Goal: Task Accomplishment & Management: Complete application form

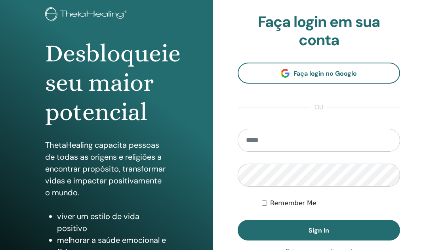
scroll to position [48, 0]
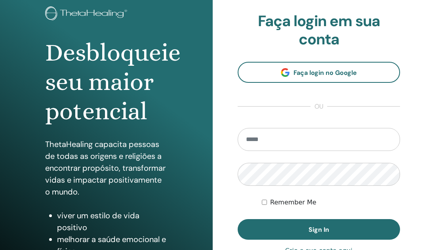
type input "**********"
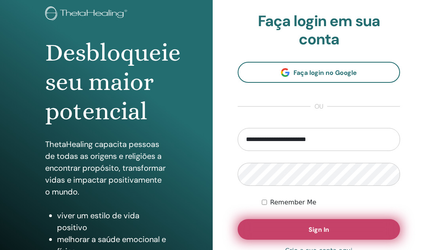
click at [304, 230] on button "Sign In" at bounding box center [319, 229] width 163 height 21
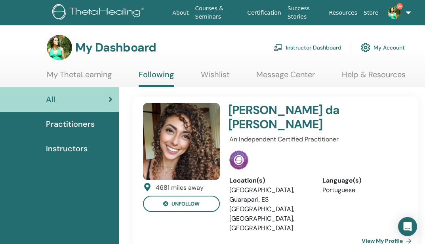
click at [88, 75] on link "My ThetaLearning" at bounding box center [79, 77] width 65 height 15
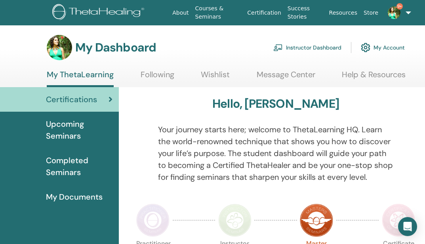
click at [297, 46] on link "Instructor Dashboard" at bounding box center [307, 47] width 68 height 17
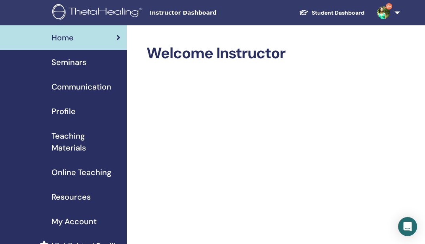
click at [397, 13] on link "9+" at bounding box center [387, 12] width 32 height 25
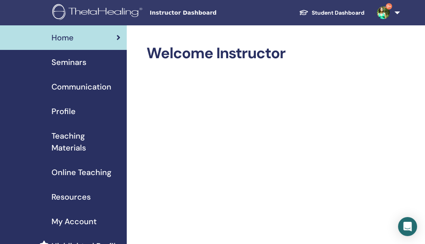
click at [71, 64] on span "Seminars" at bounding box center [69, 62] width 35 height 12
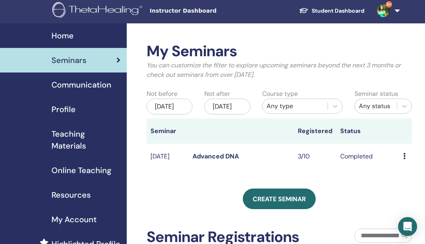
scroll to position [34, 0]
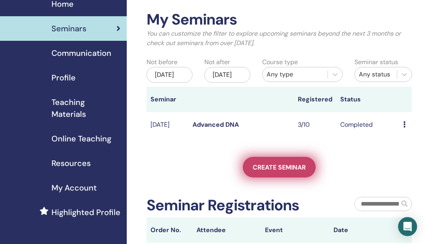
click at [289, 172] on span "Create seminar" at bounding box center [279, 167] width 53 height 8
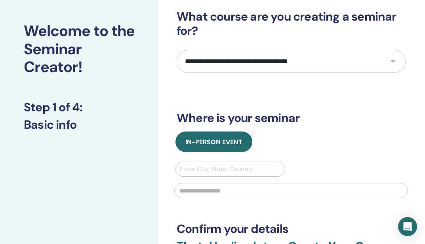
scroll to position [39, 0]
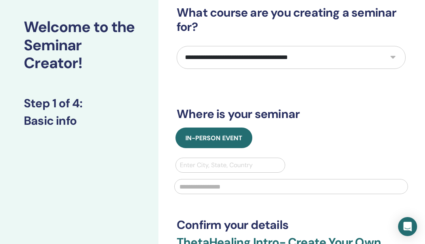
click at [393, 57] on select "**********" at bounding box center [291, 57] width 229 height 23
select select "*"
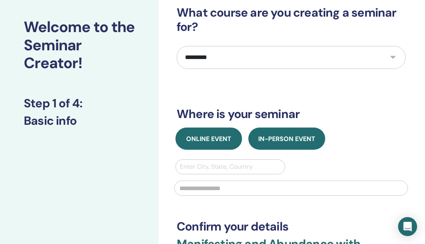
click at [216, 138] on span "Online Event" at bounding box center [208, 139] width 45 height 8
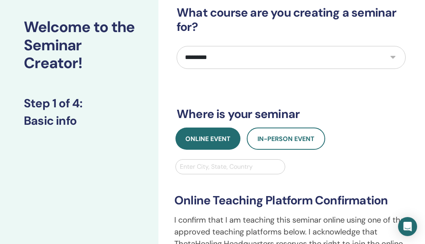
click at [229, 168] on div at bounding box center [230, 166] width 101 height 11
click at [285, 172] on div "Enter City, State, Country" at bounding box center [230, 167] width 109 height 14
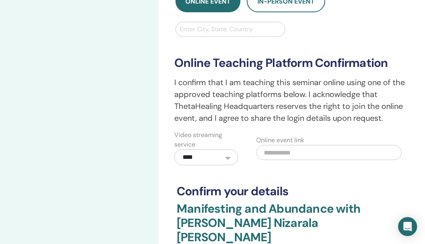
scroll to position [192, 0]
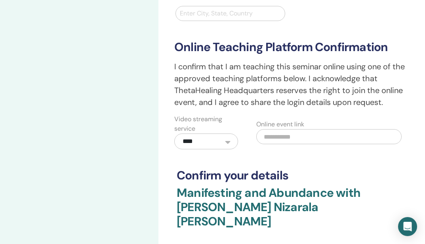
click at [277, 136] on input "text" at bounding box center [328, 136] width 145 height 15
paste input "**********"
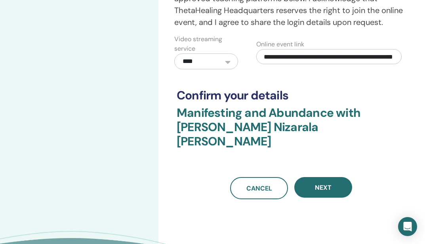
scroll to position [273, 0]
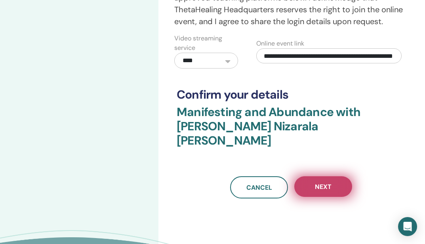
type input "**********"
click at [323, 183] on span "Next" at bounding box center [323, 187] width 17 height 8
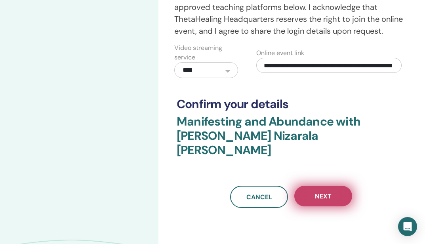
click at [322, 187] on button "Next" at bounding box center [323, 196] width 58 height 21
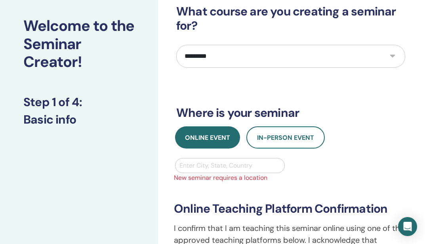
scroll to position [39, 0]
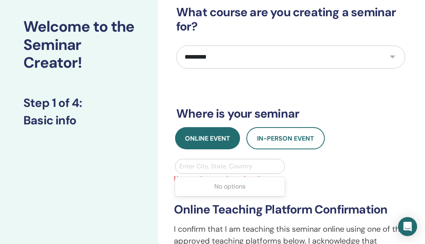
click at [238, 168] on div at bounding box center [230, 166] width 101 height 11
click at [229, 183] on div "No options" at bounding box center [230, 187] width 110 height 16
click at [249, 163] on div at bounding box center [230, 166] width 101 height 11
click at [235, 182] on span "New seminar requires a location" at bounding box center [290, 179] width 243 height 10
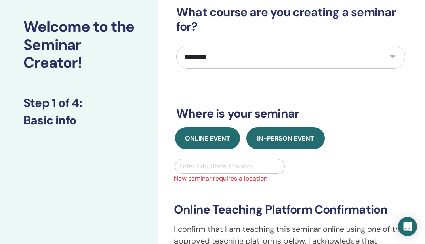
click at [289, 144] on button "In-Person Event" at bounding box center [286, 138] width 78 height 22
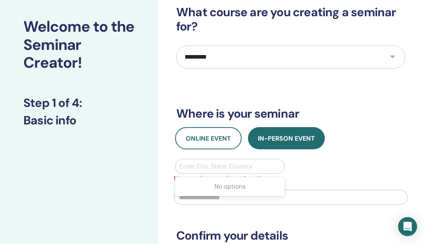
click at [236, 165] on div at bounding box center [230, 166] width 101 height 11
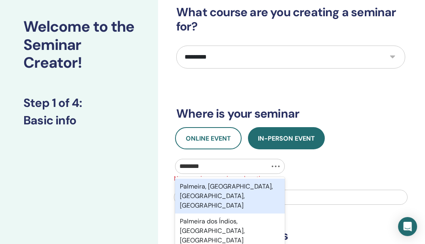
type input "*********"
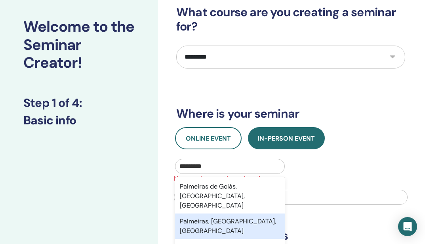
click at [207, 214] on div "Palmeiras, Bahia, BRA" at bounding box center [230, 226] width 110 height 25
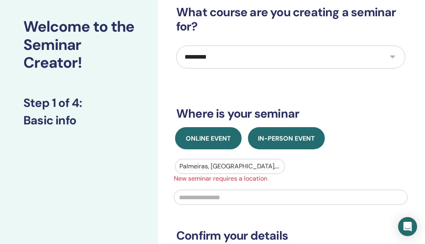
click at [210, 146] on button "Online Event" at bounding box center [208, 138] width 67 height 22
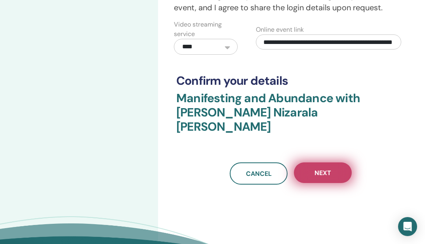
click at [332, 162] on button "Next" at bounding box center [323, 172] width 58 height 21
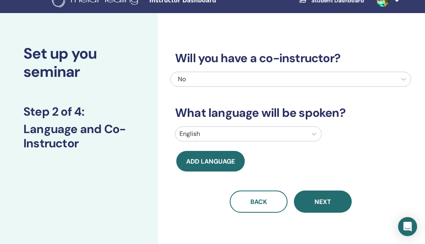
scroll to position [0, 0]
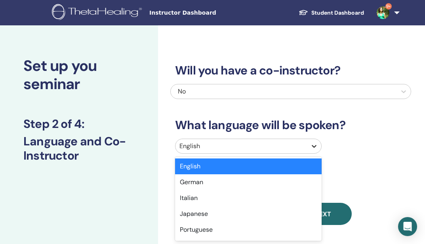
click at [313, 144] on icon at bounding box center [314, 146] width 8 height 8
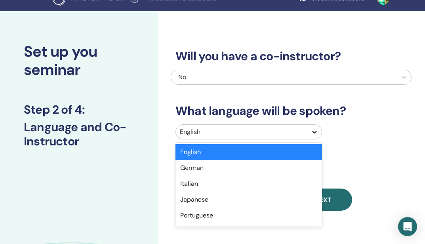
scroll to position [29, 0]
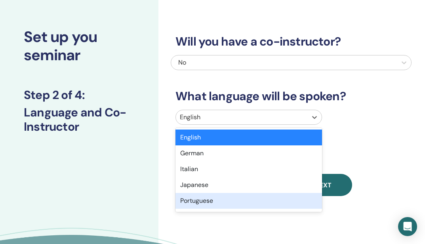
click at [214, 203] on div "Portuguese" at bounding box center [249, 201] width 147 height 16
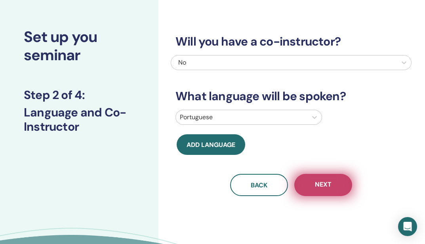
click at [328, 183] on span "Next" at bounding box center [323, 185] width 17 height 10
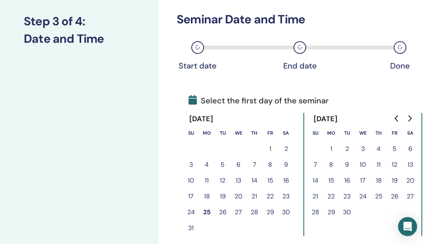
scroll to position [105, 0]
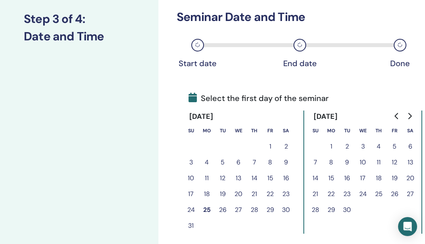
click at [224, 210] on button "26" at bounding box center [223, 210] width 16 height 16
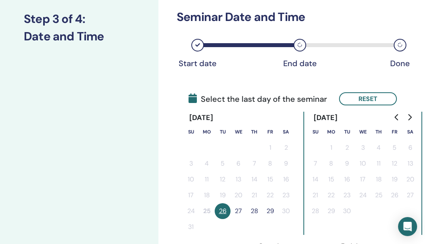
click at [256, 210] on button "28" at bounding box center [255, 211] width 16 height 16
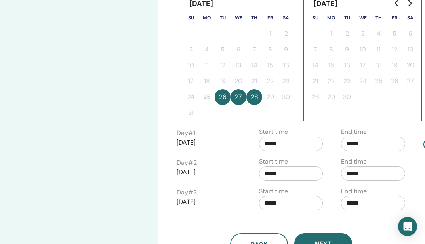
scroll to position [226, 0]
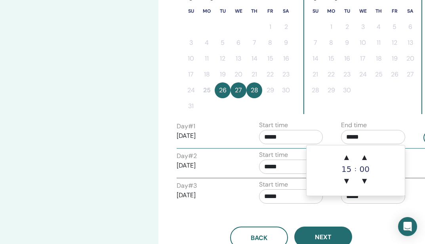
click at [364, 138] on input "*****" at bounding box center [373, 137] width 64 height 14
click at [347, 178] on span "▼" at bounding box center [347, 181] width 16 height 16
click at [346, 176] on span "▼" at bounding box center [347, 181] width 16 height 16
click at [348, 160] on span "▲" at bounding box center [347, 157] width 16 height 16
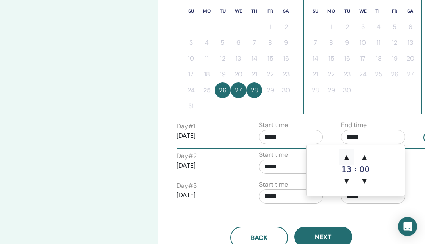
type input "*****"
click at [299, 169] on input "*****" at bounding box center [291, 167] width 64 height 14
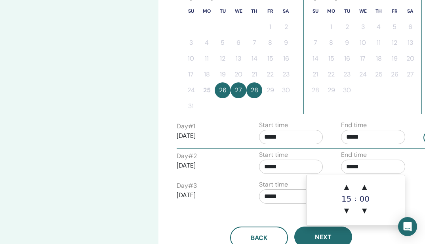
click at [369, 166] on input "*****" at bounding box center [373, 167] width 64 height 14
click at [347, 188] on span "▲" at bounding box center [347, 187] width 16 height 16
click at [347, 213] on span "▼" at bounding box center [347, 211] width 16 height 16
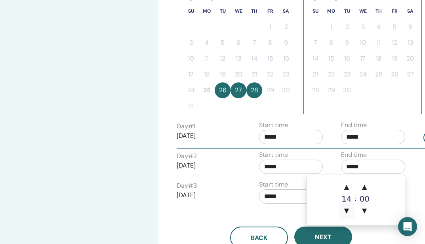
click at [347, 213] on span "▼" at bounding box center [347, 211] width 16 height 16
type input "*****"
click at [293, 198] on input "*****" at bounding box center [291, 196] width 64 height 14
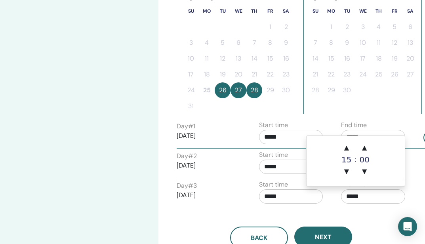
click at [366, 200] on input "*****" at bounding box center [373, 196] width 64 height 14
click at [349, 174] on span "▼" at bounding box center [347, 172] width 16 height 16
click at [346, 151] on span "▲" at bounding box center [347, 148] width 16 height 16
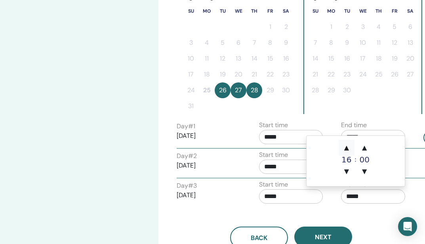
click at [346, 151] on span "▲" at bounding box center [347, 148] width 16 height 16
type input "*****"
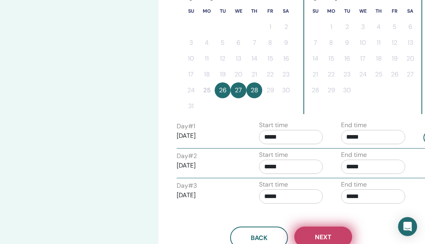
click at [319, 234] on span "Next" at bounding box center [323, 237] width 17 height 8
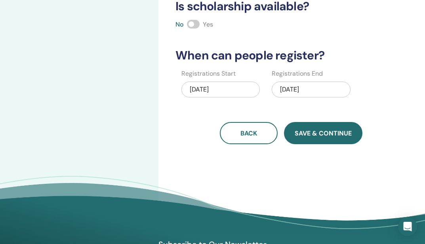
click at [321, 133] on span "Save & Continue" at bounding box center [323, 133] width 57 height 8
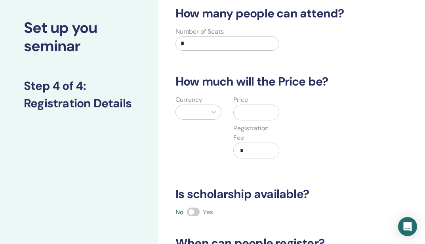
scroll to position [36, 0]
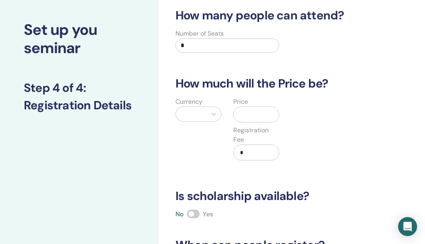
click at [205, 50] on input "*" at bounding box center [228, 45] width 104 height 14
type input "*"
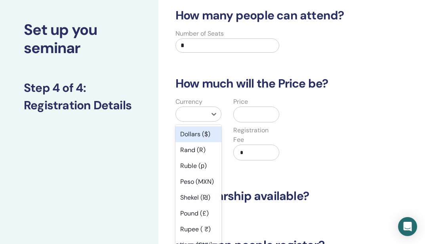
click at [195, 113] on div at bounding box center [191, 114] width 23 height 11
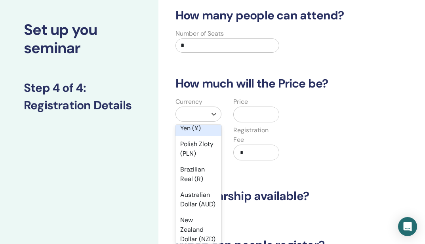
scroll to position [138, 0]
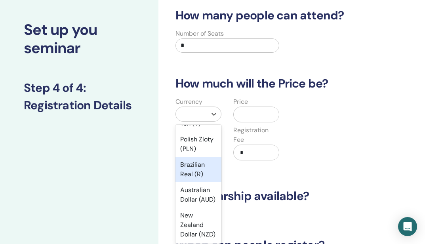
click at [187, 182] on div "Brazilian Real (R)" at bounding box center [199, 169] width 46 height 25
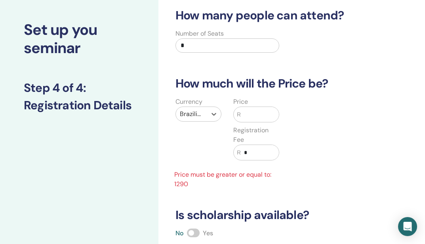
click at [252, 119] on input "text" at bounding box center [260, 114] width 38 height 15
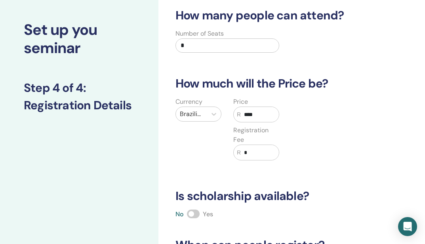
type input "****"
click at [250, 151] on input "*" at bounding box center [260, 152] width 38 height 15
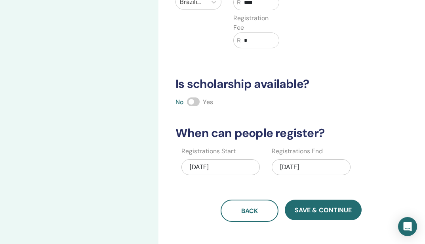
scroll to position [174, 0]
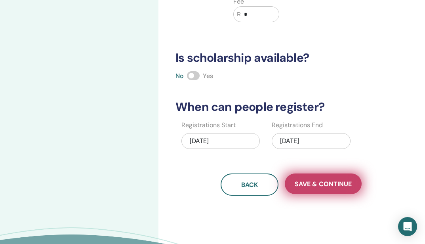
click at [317, 185] on span "Save & Continue" at bounding box center [323, 184] width 57 height 8
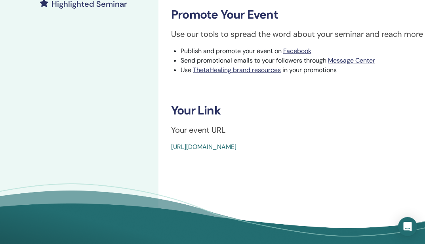
scroll to position [264, 0]
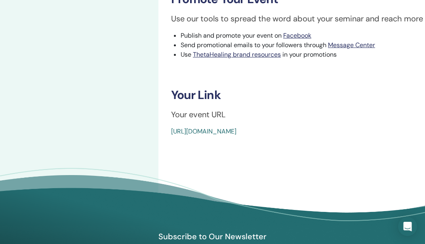
drag, startPoint x: 349, startPoint y: 132, endPoint x: 165, endPoint y: 131, distance: 184.3
copy link "[URL][DOMAIN_NAME]"
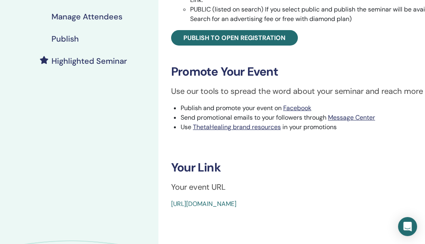
scroll to position [0, 0]
